Goal: Check status: Check status

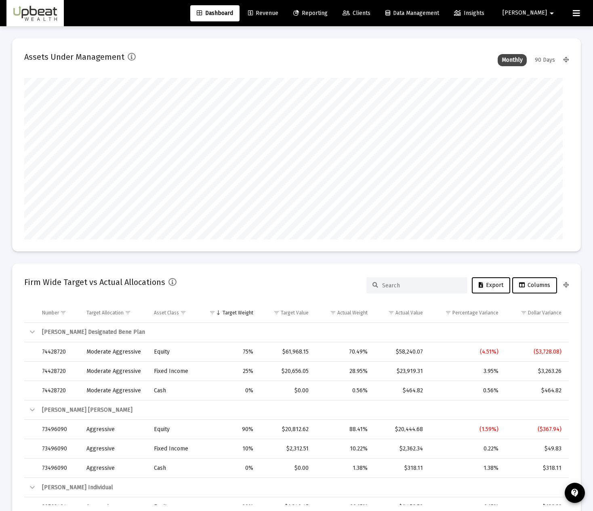
type input "[DATE]"
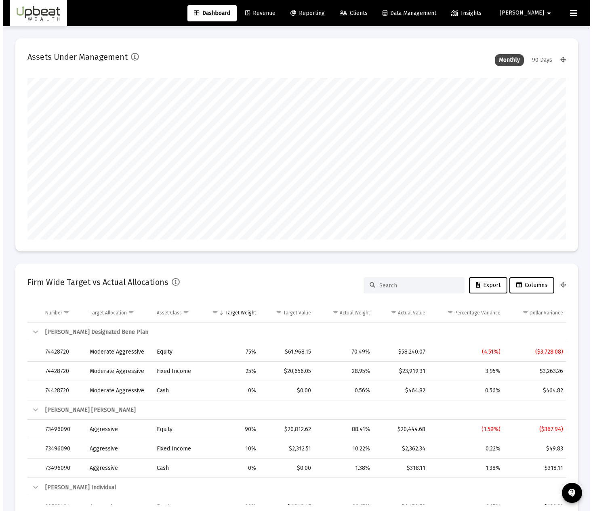
scroll to position [162, 251]
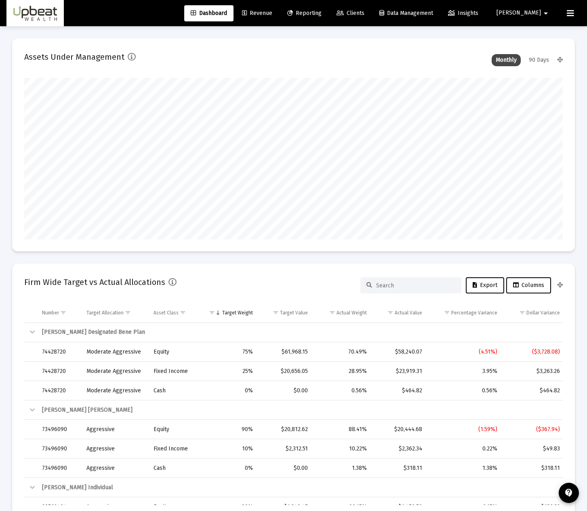
click at [293, 14] on icon at bounding box center [290, 14] width 6 height 6
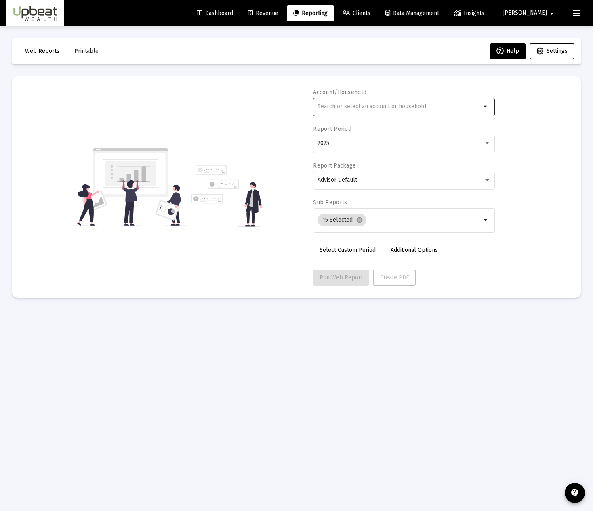
click at [333, 108] on input "text" at bounding box center [399, 106] width 164 height 6
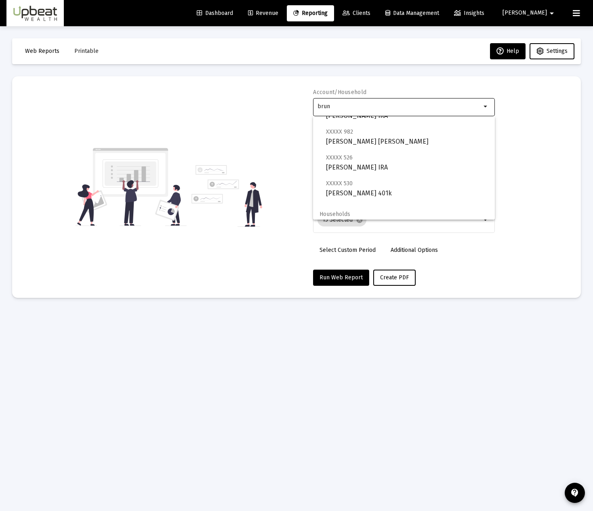
scroll to position [84, 0]
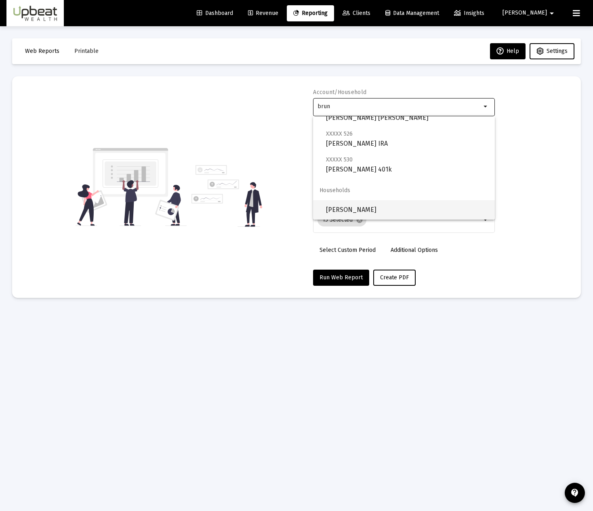
click at [368, 211] on span "[PERSON_NAME]" at bounding box center [407, 209] width 162 height 19
type input "[PERSON_NAME]"
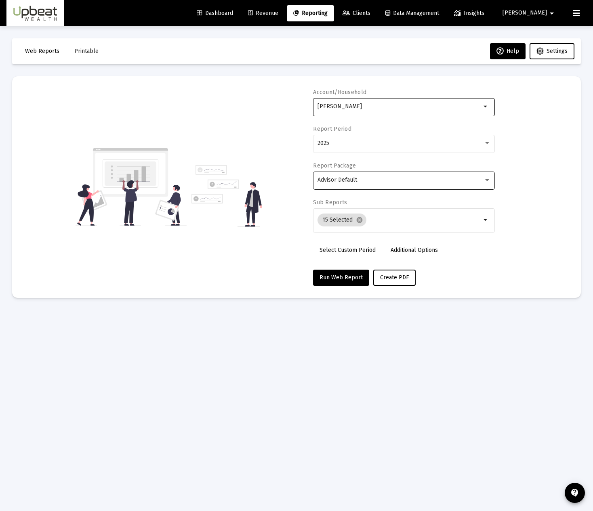
click at [368, 181] on div "Advisor Default" at bounding box center [400, 180] width 166 height 6
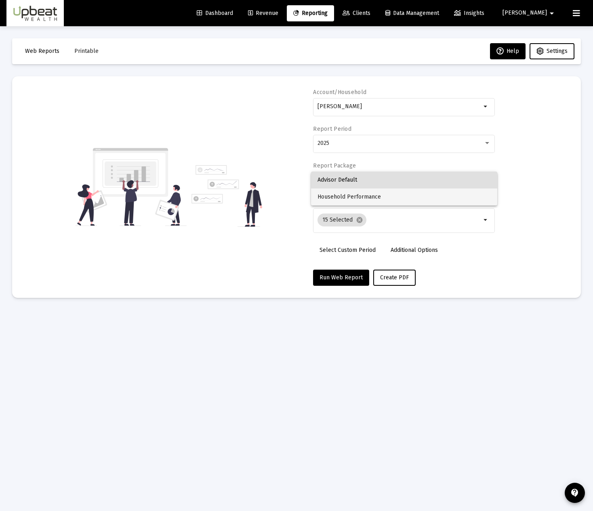
click at [365, 202] on span "Household Performance" at bounding box center [403, 197] width 173 height 17
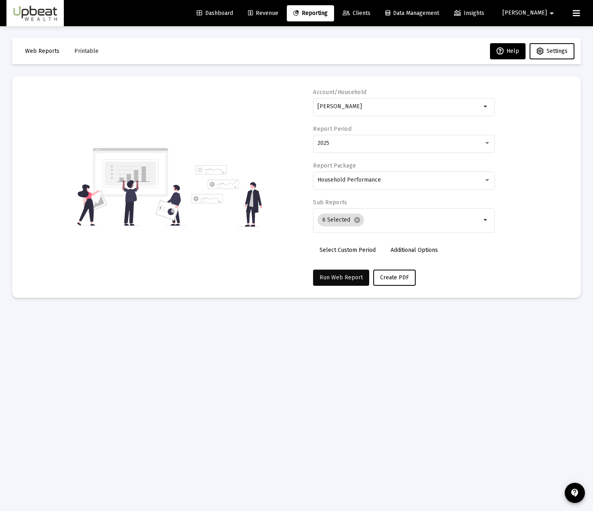
click at [336, 275] on span "Run Web Report" at bounding box center [340, 277] width 43 height 7
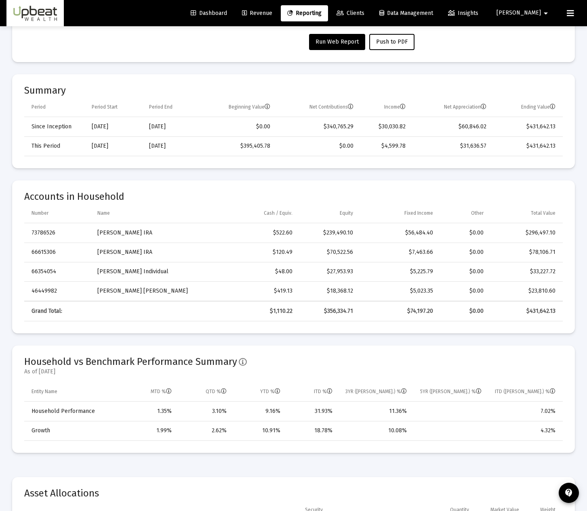
scroll to position [238, 0]
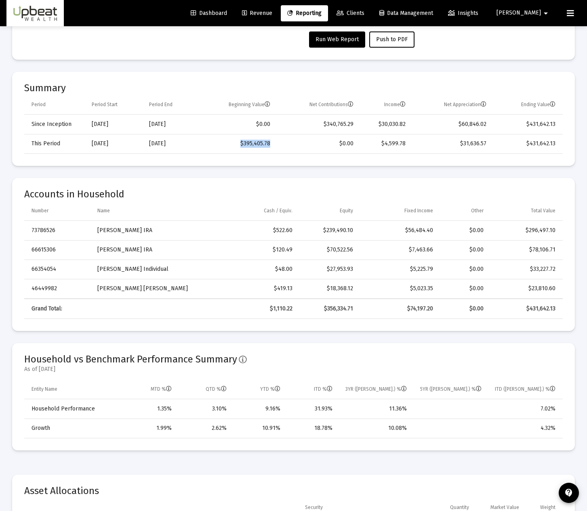
drag, startPoint x: 240, startPoint y: 149, endPoint x: 277, endPoint y: 147, distance: 37.6
click at [277, 147] on tr "This Period [DATE] [DATE] $395,405.78 $0.00 $4,599.78 $31,636.57 $431,642.13" at bounding box center [293, 143] width 538 height 19
drag, startPoint x: 527, startPoint y: 151, endPoint x: 559, endPoint y: 149, distance: 31.6
click at [559, 149] on td "$431,642.13" at bounding box center [527, 143] width 71 height 19
drag, startPoint x: 282, startPoint y: 409, endPoint x: 260, endPoint y: 410, distance: 22.3
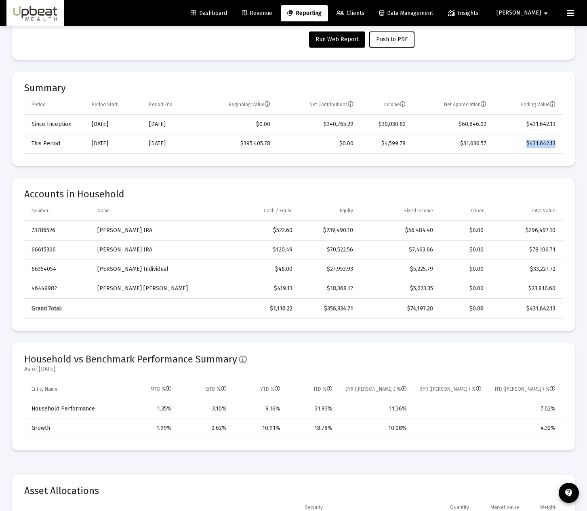
click at [260, 410] on td "9.16%" at bounding box center [259, 408] width 54 height 19
drag, startPoint x: 335, startPoint y: 408, endPoint x: 313, endPoint y: 410, distance: 22.2
click at [313, 410] on td "31.93%" at bounding box center [312, 408] width 52 height 19
drag, startPoint x: 543, startPoint y: 413, endPoint x: 555, endPoint y: 409, distance: 12.7
click at [555, 409] on td "7.02%" at bounding box center [525, 408] width 76 height 19
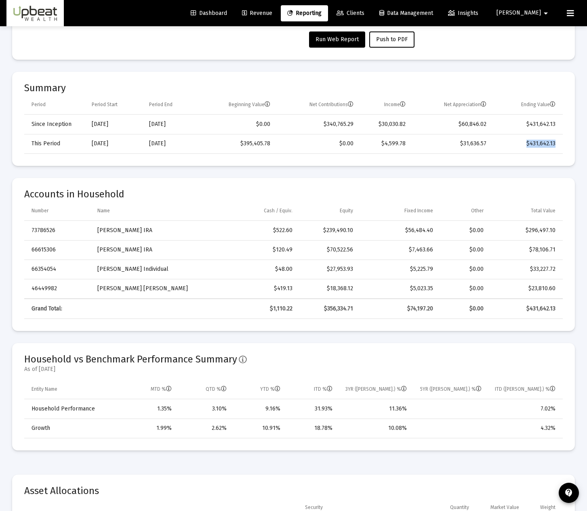
drag, startPoint x: 412, startPoint y: 408, endPoint x: 386, endPoint y: 409, distance: 25.9
click at [386, 409] on td "11.36%" at bounding box center [375, 408] width 75 height 19
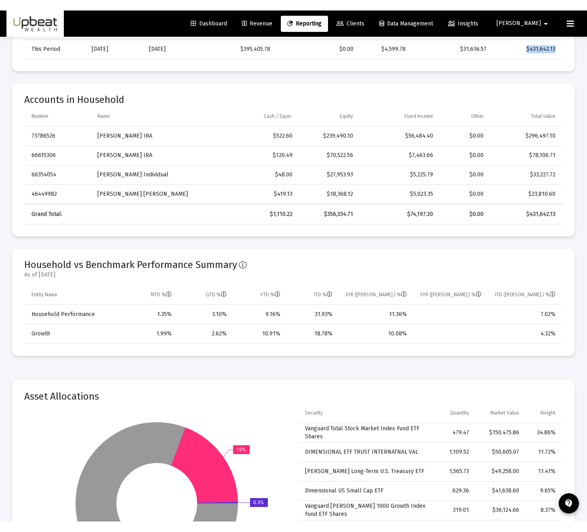
scroll to position [0, 0]
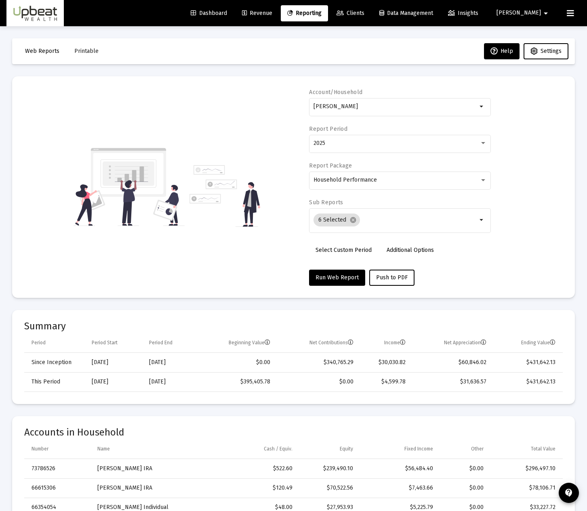
click at [490, 291] on mat-card "Account/Household Bruno Household arrow_drop_down Report Period 2025 Report Pac…" at bounding box center [293, 187] width 563 height 222
